Goal: Download file/media

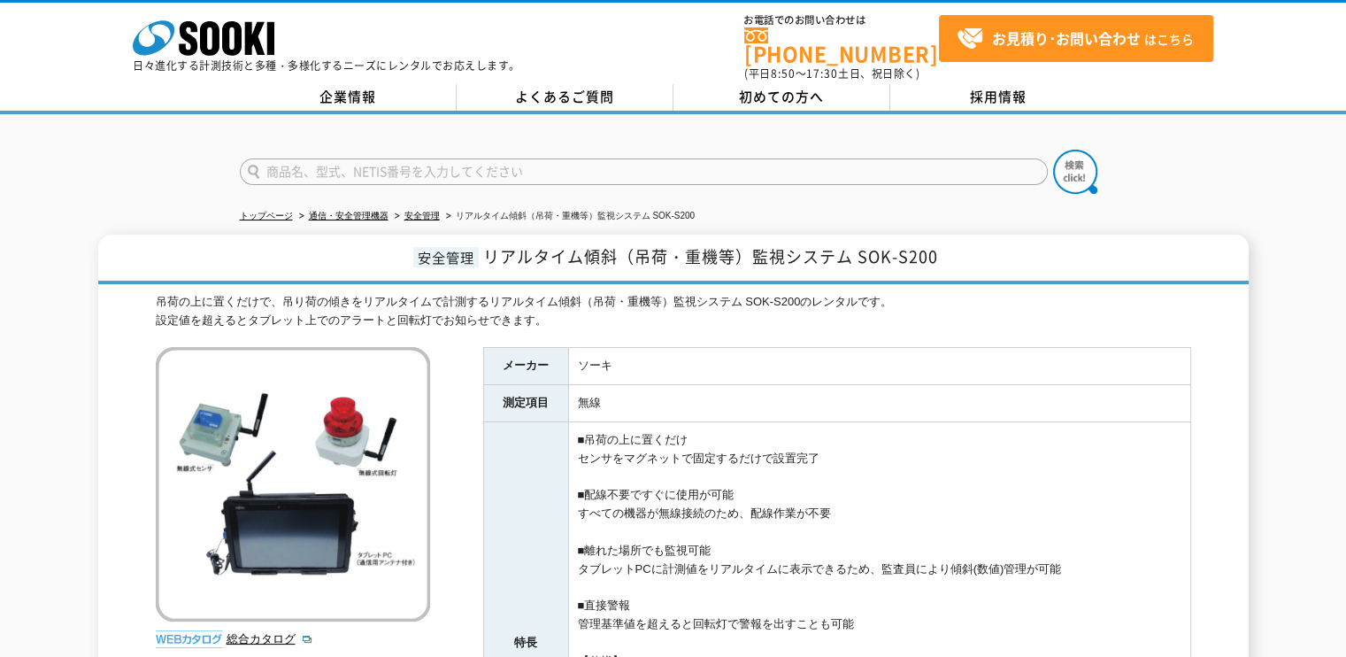
scroll to position [354, 0]
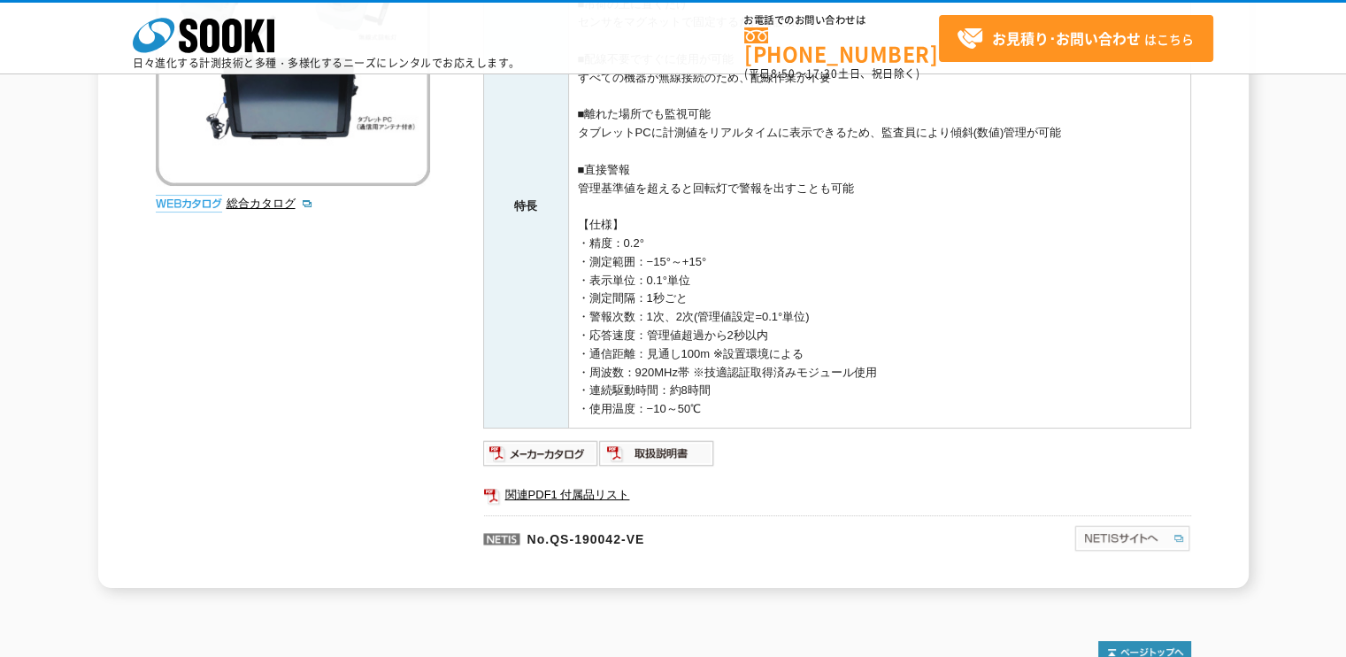
click at [1110, 545] on img at bounding box center [1132, 538] width 118 height 28
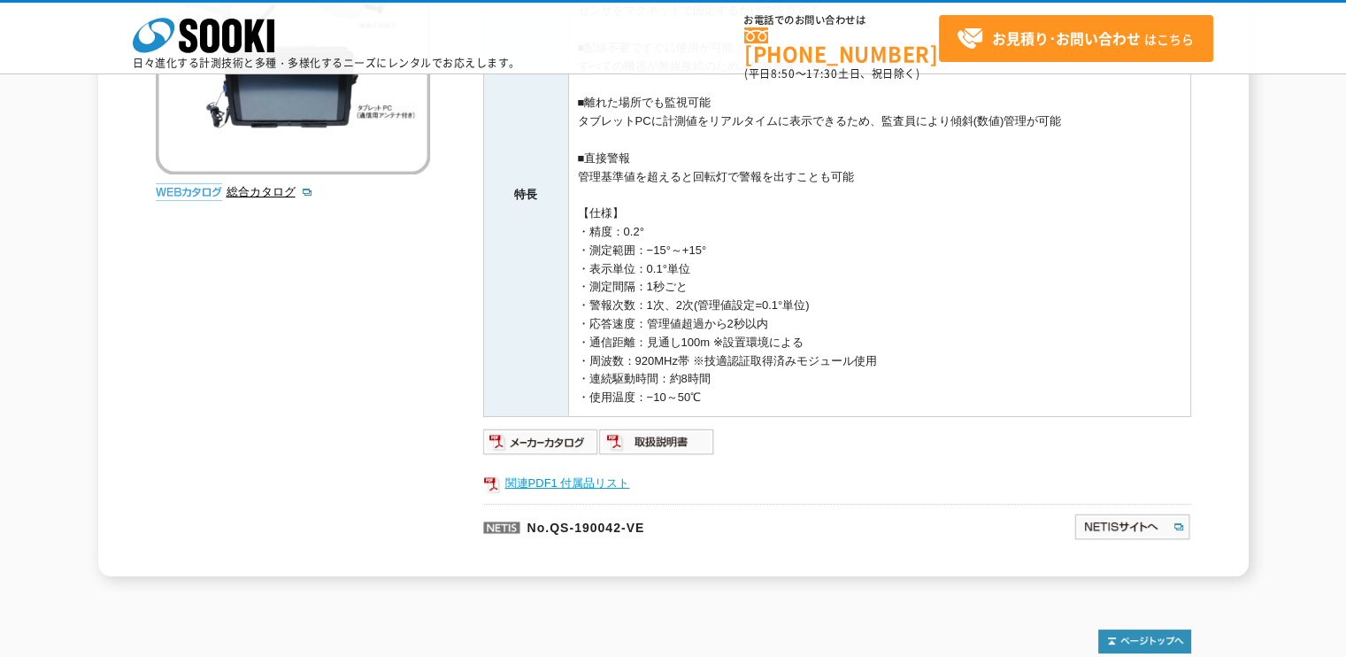
scroll to position [354, 0]
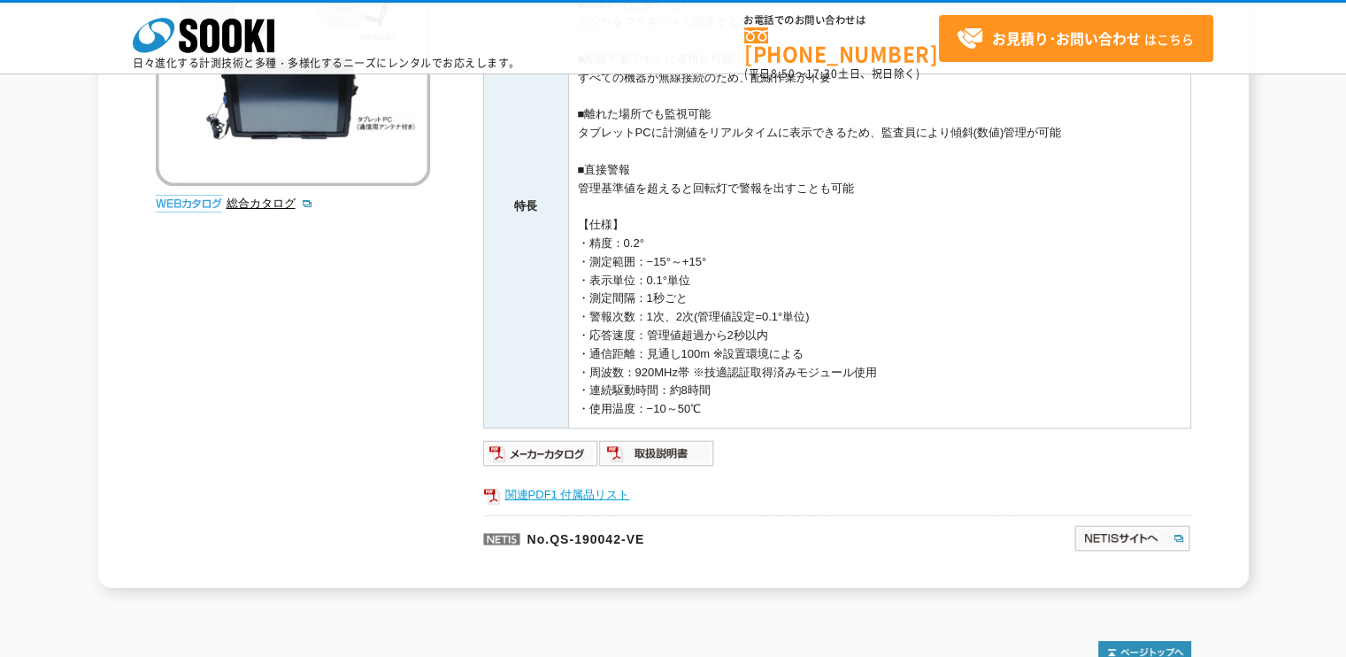
click at [595, 487] on link "関連PDF1 付属品リスト" at bounding box center [837, 494] width 708 height 23
click at [570, 449] on img at bounding box center [541, 453] width 116 height 28
